Goal: Book appointment/travel/reservation

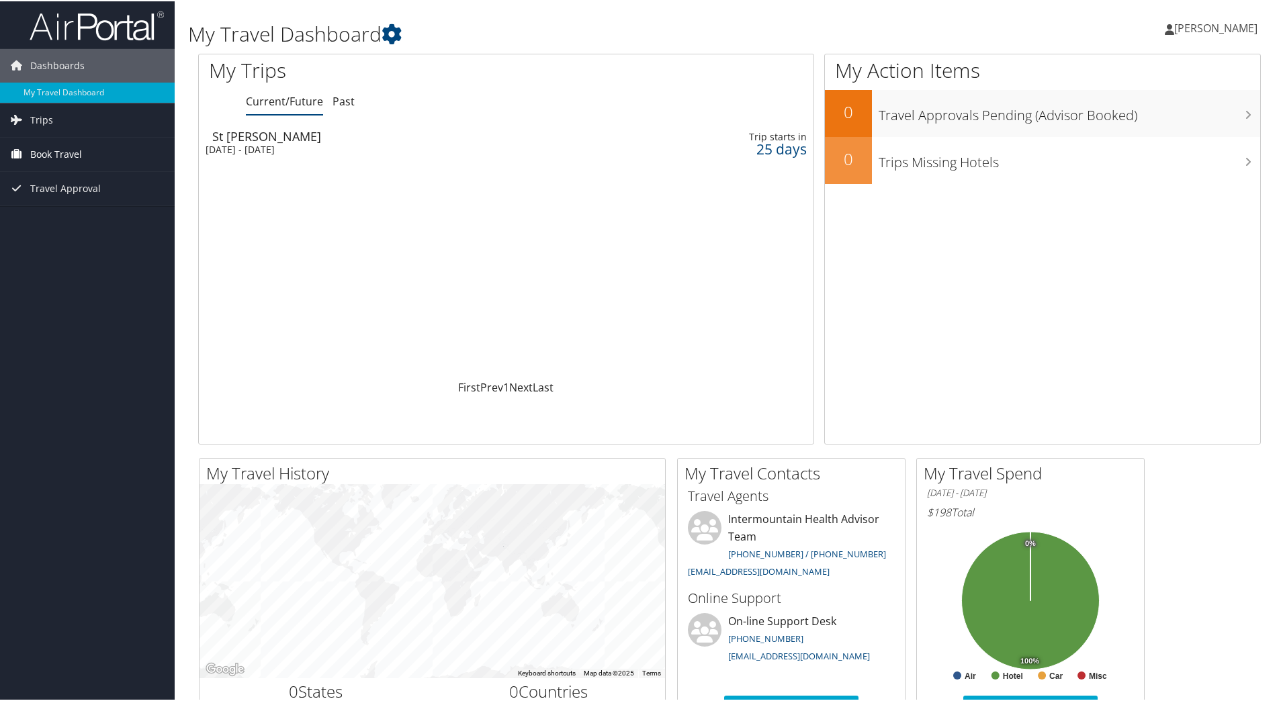
click at [46, 163] on span "Book Travel" at bounding box center [56, 153] width 52 height 34
click at [1215, 23] on span "[PERSON_NAME]" at bounding box center [1215, 26] width 83 height 15
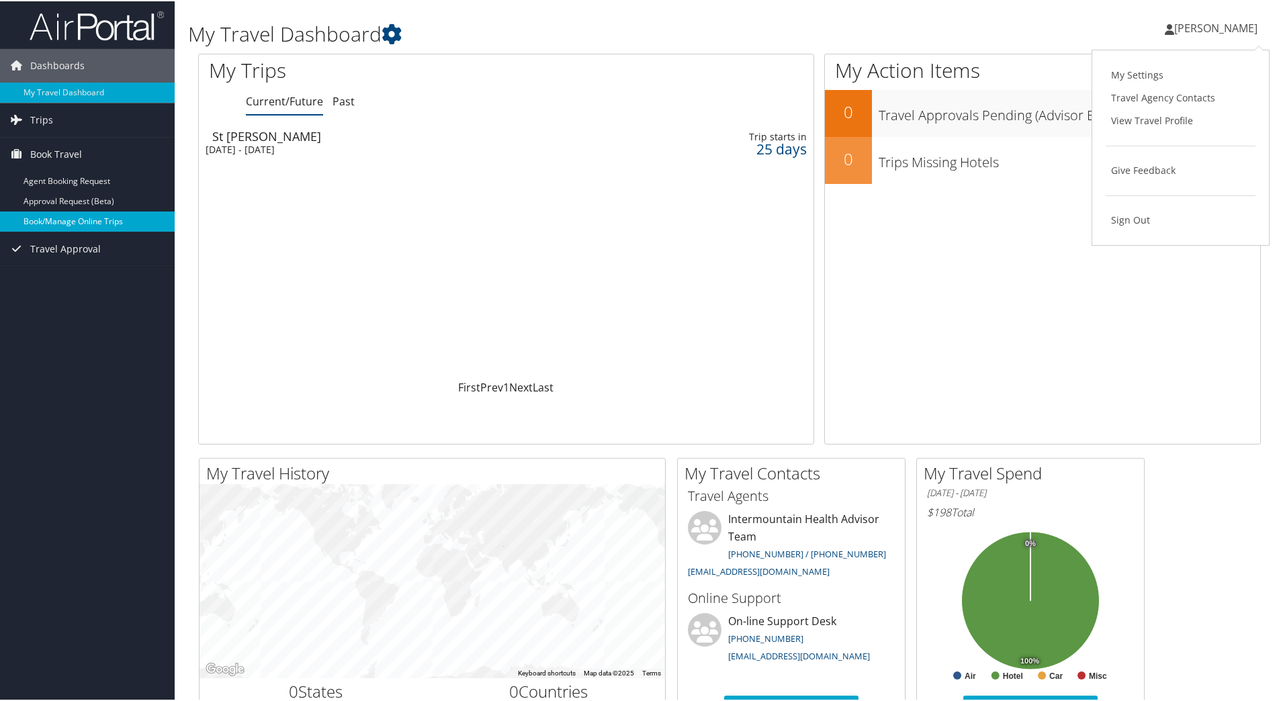
click at [50, 218] on link "Book/Manage Online Trips" at bounding box center [87, 220] width 175 height 20
